Goal: Task Accomplishment & Management: Complete application form

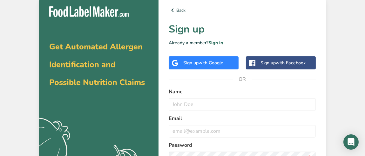
click at [193, 61] on div "Sign up with Google" at bounding box center [203, 62] width 40 height 7
